Goal: Use online tool/utility: Use online tool/utility

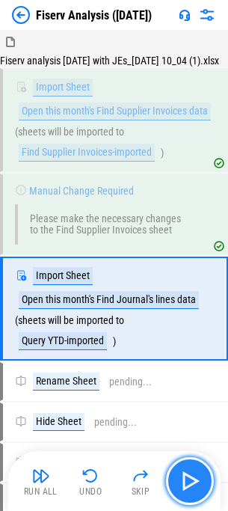
click at [183, 470] on img "button" at bounding box center [190, 481] width 24 height 24
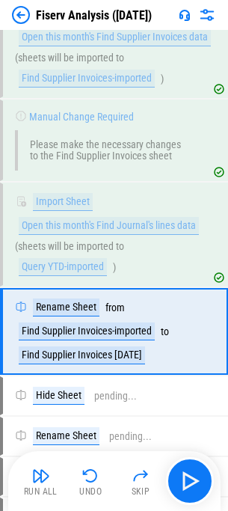
scroll to position [164, 0]
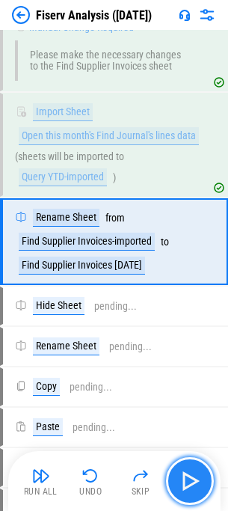
click at [196, 479] on img "button" at bounding box center [190, 481] width 24 height 24
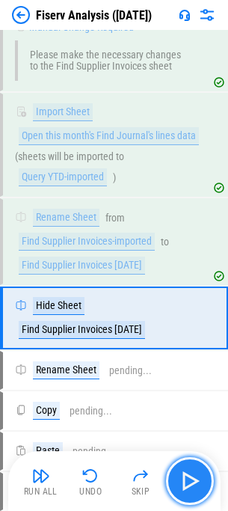
click at [196, 479] on img "button" at bounding box center [190, 481] width 24 height 24
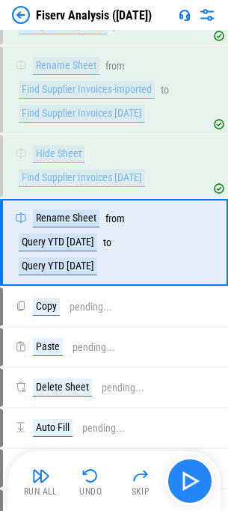
scroll to position [317, 0]
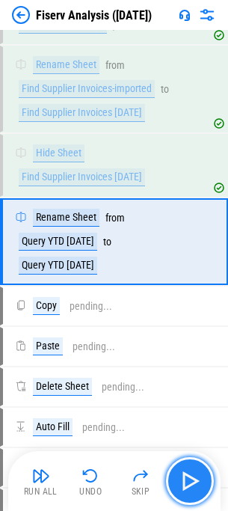
click at [196, 479] on img "button" at bounding box center [190, 481] width 24 height 24
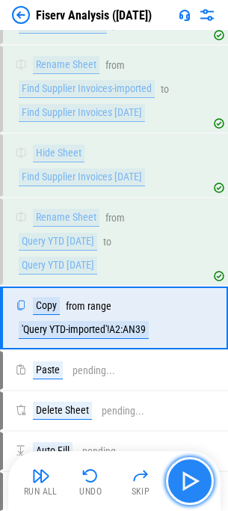
click at [196, 479] on img "button" at bounding box center [190, 481] width 24 height 24
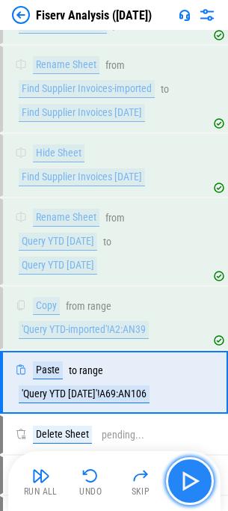
click at [196, 479] on img "button" at bounding box center [190, 481] width 24 height 24
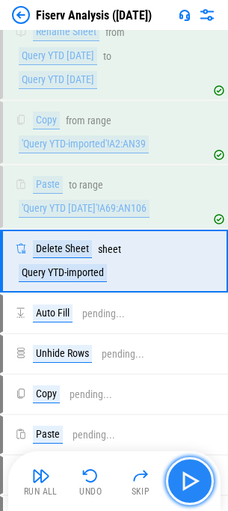
scroll to position [522, 0]
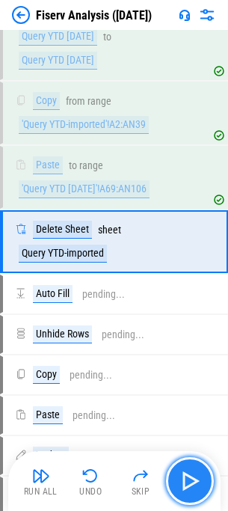
click at [196, 479] on img "button" at bounding box center [190, 481] width 24 height 24
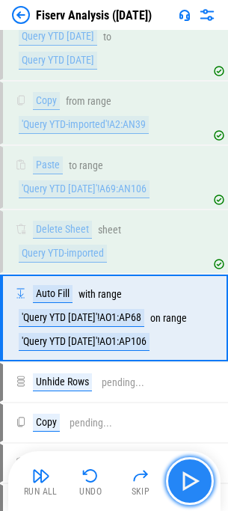
click at [195, 485] on img "button" at bounding box center [190, 481] width 24 height 24
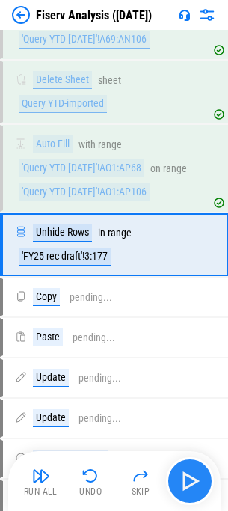
scroll to position [674, 0]
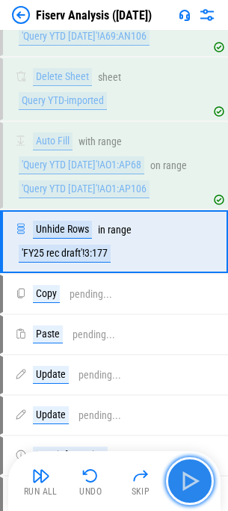
click at [194, 488] on img "button" at bounding box center [190, 481] width 24 height 24
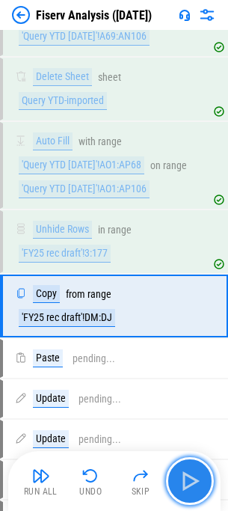
click at [194, 488] on img "button" at bounding box center [190, 481] width 24 height 24
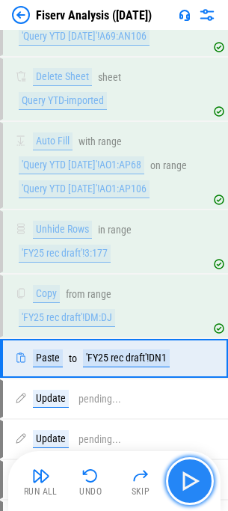
click at [194, 488] on img "button" at bounding box center [190, 481] width 24 height 24
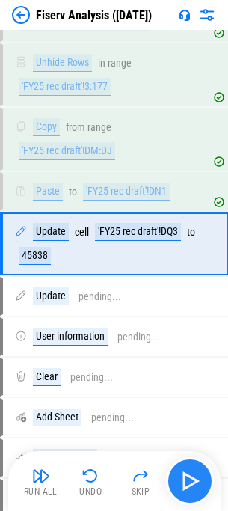
scroll to position [844, 0]
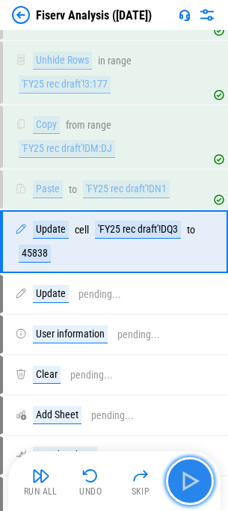
click at [194, 488] on img "button" at bounding box center [190, 481] width 24 height 24
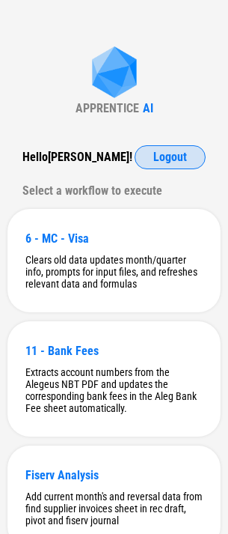
click at [174, 168] on button "Logout" at bounding box center [170, 157] width 71 height 24
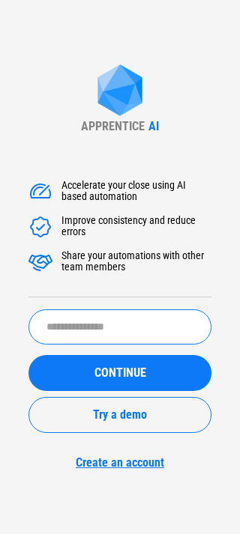
click at [90, 321] on input "text" at bounding box center [119, 326] width 183 height 35
type input "*****"
click at [28, 355] on button "CONTINUE" at bounding box center [119, 373] width 183 height 36
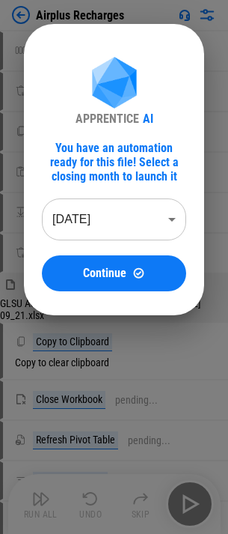
click at [80, 218] on body "Airplus Recharges Unhide Columns pending... Remove Rows pending... Copy pending…" at bounding box center [114, 267] width 228 height 534
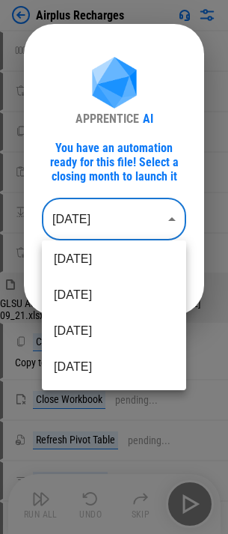
scroll to position [150, 0]
click at [89, 360] on li "Feb 2025" at bounding box center [114, 366] width 144 height 36
type input "********"
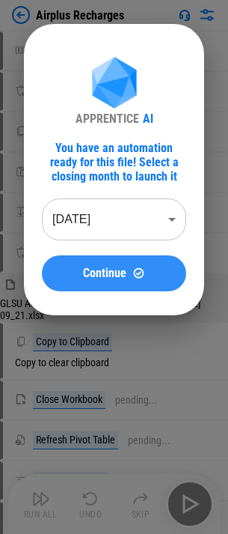
click at [98, 274] on span "Continue" at bounding box center [104, 273] width 43 height 12
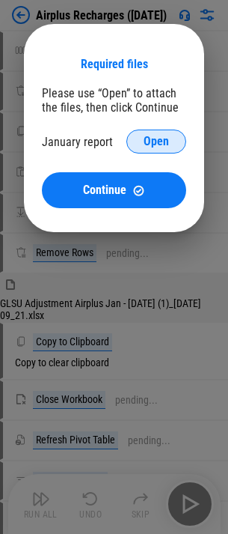
click at [150, 138] on span "Open" at bounding box center [156, 141] width 25 height 12
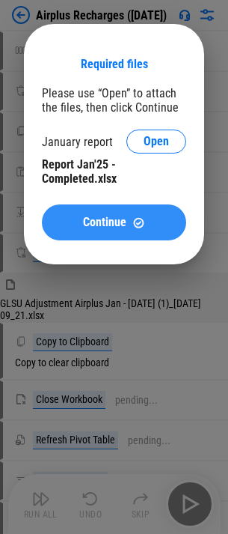
click at [112, 225] on span "Continue" at bounding box center [104, 222] width 43 height 12
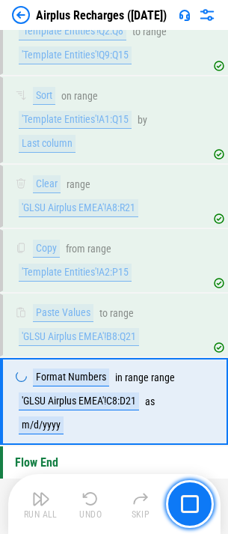
scroll to position [4551, 0]
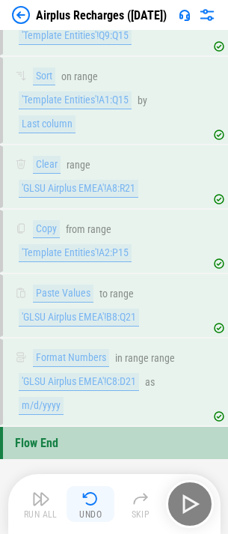
click at [101, 506] on button "Undo" at bounding box center [91, 504] width 48 height 36
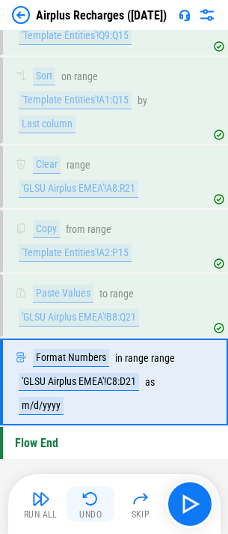
click at [101, 499] on button "Undo" at bounding box center [91, 504] width 48 height 36
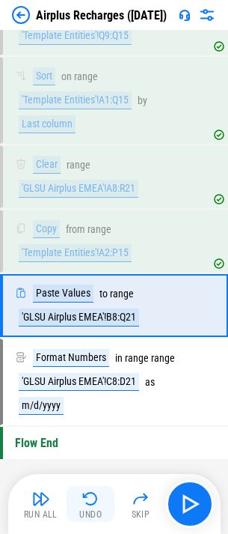
click at [97, 503] on img "button" at bounding box center [91, 499] width 18 height 18
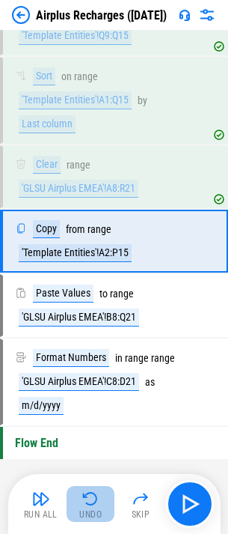
click at [97, 503] on img "button" at bounding box center [91, 499] width 18 height 18
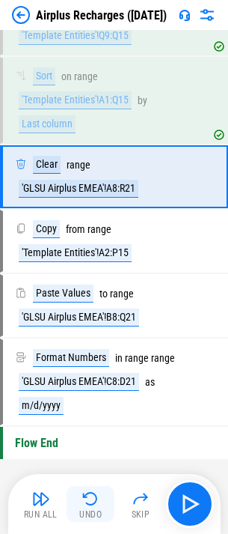
click at [92, 507] on img "button" at bounding box center [91, 499] width 18 height 18
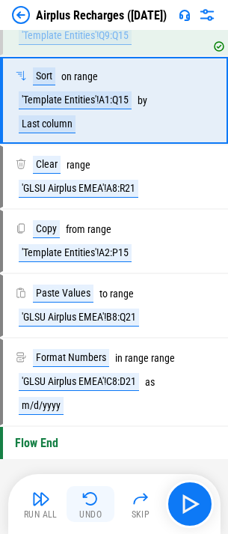
click at [91, 507] on img "button" at bounding box center [91, 499] width 18 height 18
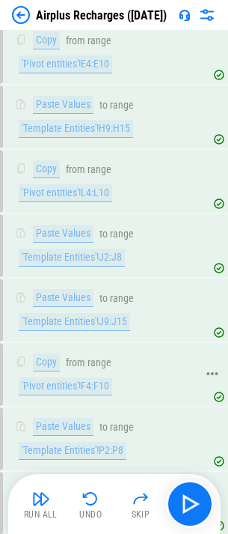
scroll to position [4326, 0]
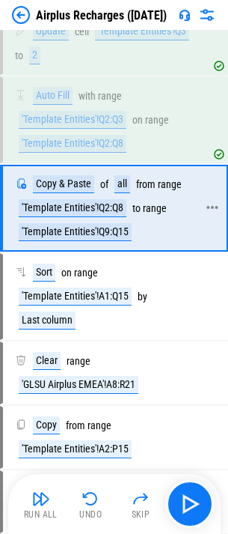
click at [215, 214] on icon at bounding box center [212, 207] width 13 height 13
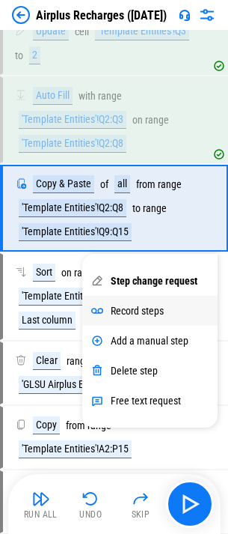
click at [153, 303] on div "Record steps" at bounding box center [149, 311] width 135 height 30
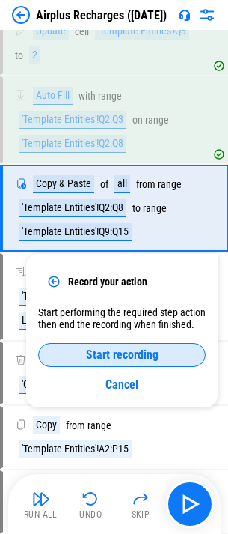
click at [139, 349] on span "Start recording" at bounding box center [122, 355] width 73 height 12
click at [121, 356] on span "End recording" at bounding box center [122, 355] width 67 height 12
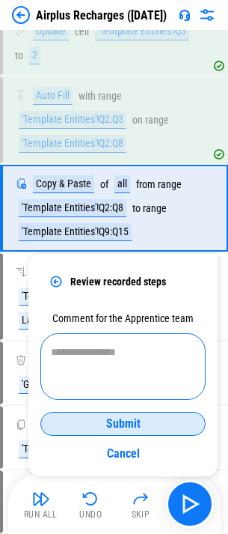
click at [111, 352] on textarea at bounding box center [123, 367] width 144 height 42
type textarea "**********"
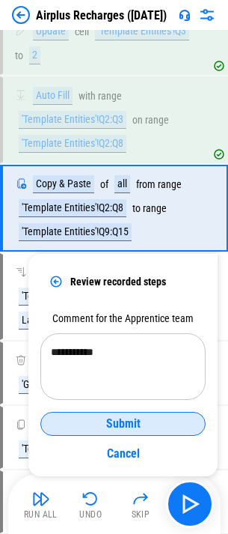
click at [151, 420] on div "Submit" at bounding box center [123, 424] width 128 height 12
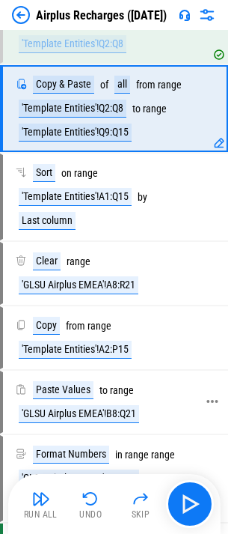
scroll to position [4401, 0]
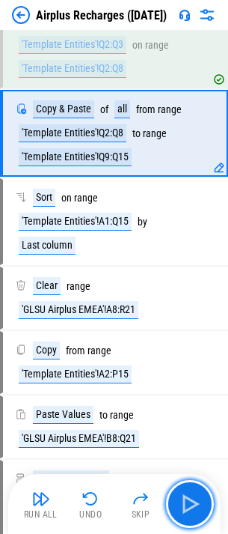
click at [179, 515] on button "button" at bounding box center [190, 504] width 48 height 48
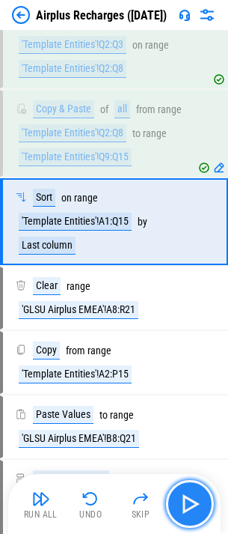
click at [186, 501] on img "button" at bounding box center [190, 504] width 24 height 24
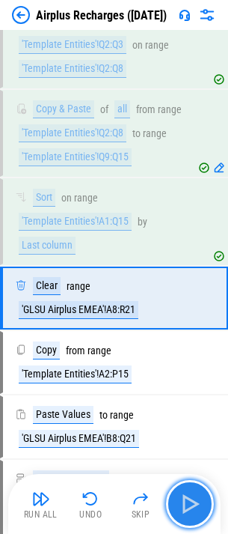
click at [186, 501] on img "button" at bounding box center [190, 504] width 24 height 24
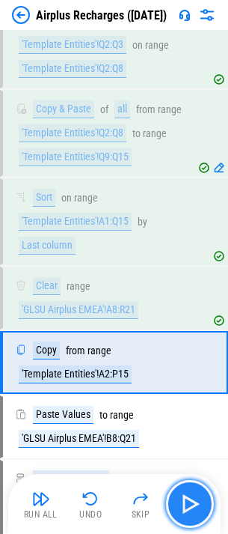
click at [186, 501] on img "button" at bounding box center [190, 504] width 24 height 24
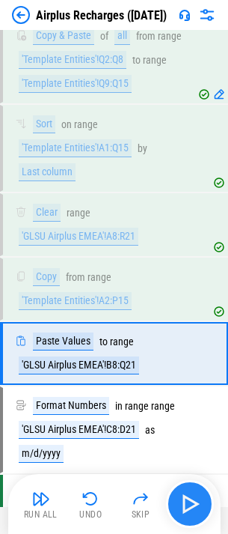
scroll to position [4551, 0]
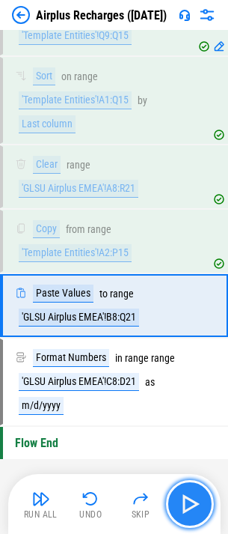
click at [186, 501] on img "button" at bounding box center [190, 504] width 24 height 24
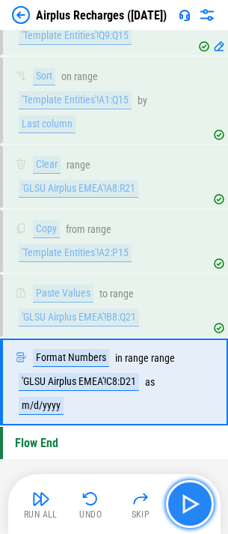
click at [181, 499] on img "button" at bounding box center [190, 504] width 24 height 24
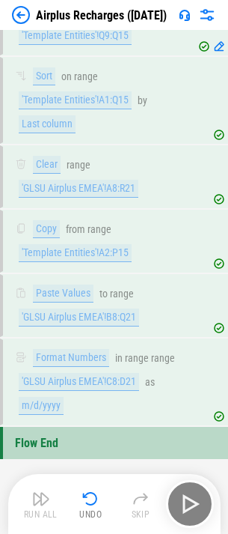
click at [181, 507] on div "Run All Undo Skip" at bounding box center [116, 504] width 198 height 48
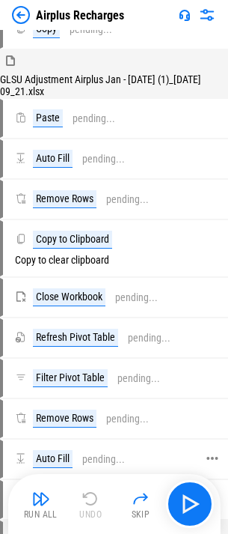
scroll to position [225, 0]
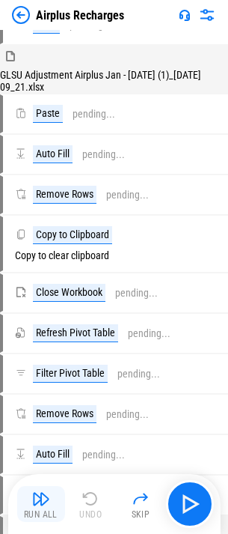
click at [49, 499] on img "button" at bounding box center [41, 499] width 18 height 18
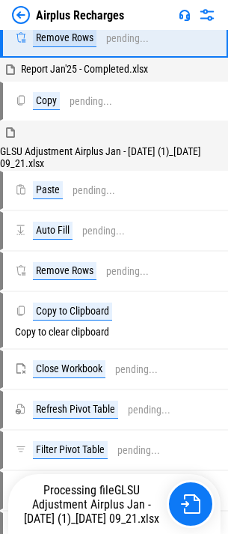
scroll to position [0, 0]
